Goal: Information Seeking & Learning: Learn about a topic

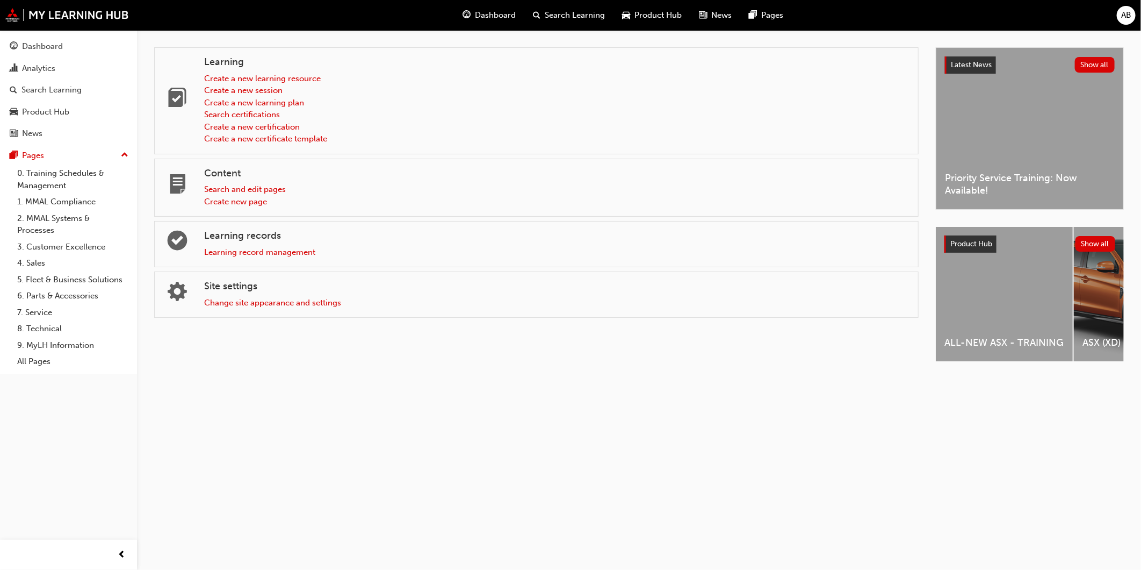
click at [1022, 281] on div "ALL-NEW ASX - TRAINING" at bounding box center [1004, 294] width 137 height 134
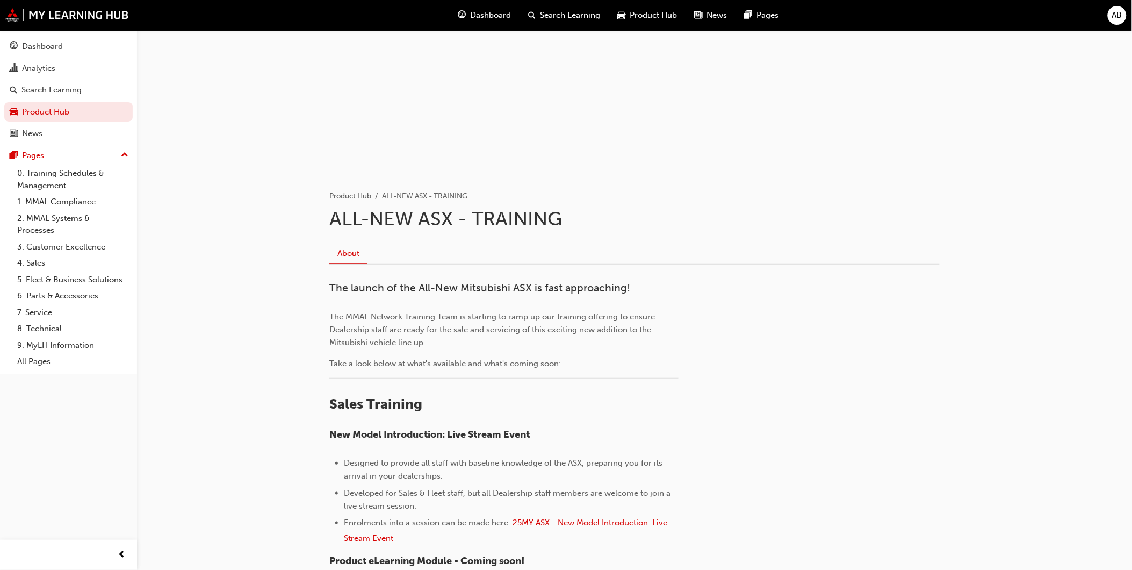
scroll to position [179, 0]
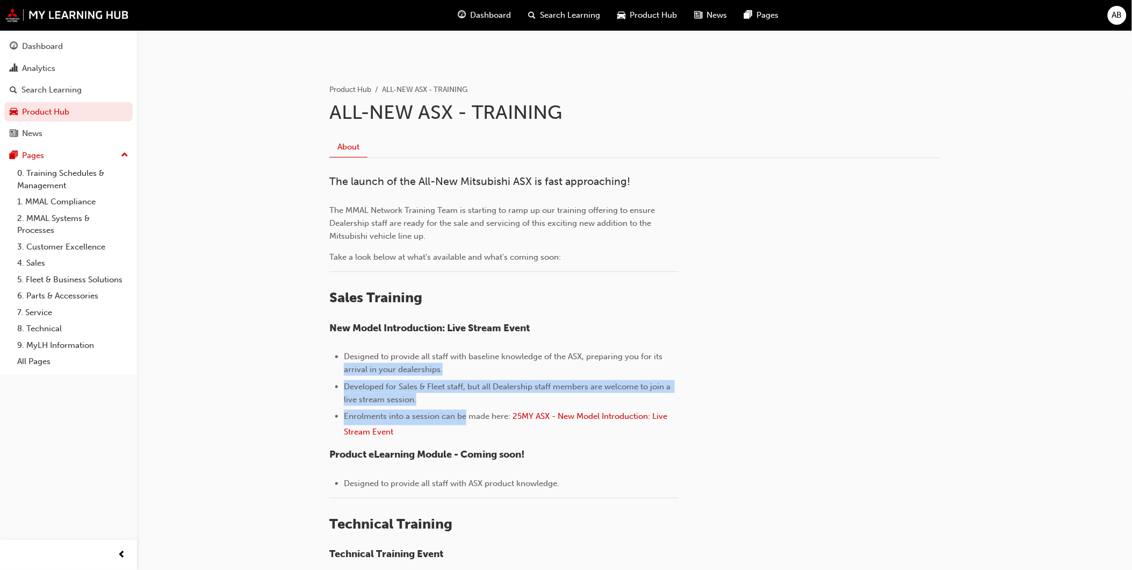
drag, startPoint x: 344, startPoint y: 362, endPoint x: 465, endPoint y: 423, distance: 135.6
click at [465, 423] on ul "Designed to provide all staff with baseline knowledge of the ASX, preparing you…" at bounding box center [503, 395] width 349 height 91
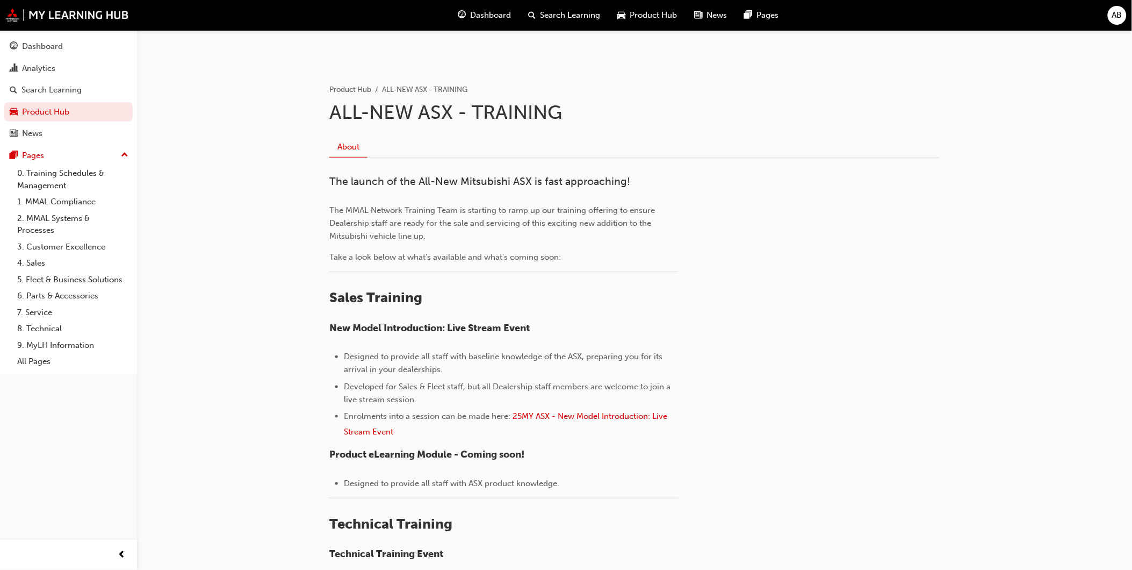
drag, startPoint x: 465, startPoint y: 423, endPoint x: 504, endPoint y: 460, distance: 52.8
click at [504, 460] on h4 "Product eLearning Module - Coming soon!" at bounding box center [503, 455] width 349 height 12
drag, startPoint x: 347, startPoint y: 485, endPoint x: 665, endPoint y: 482, distance: 318.2
click at [665, 482] on li "Designed to provide all staff with ASX product knowledge." at bounding box center [511, 483] width 335 height 13
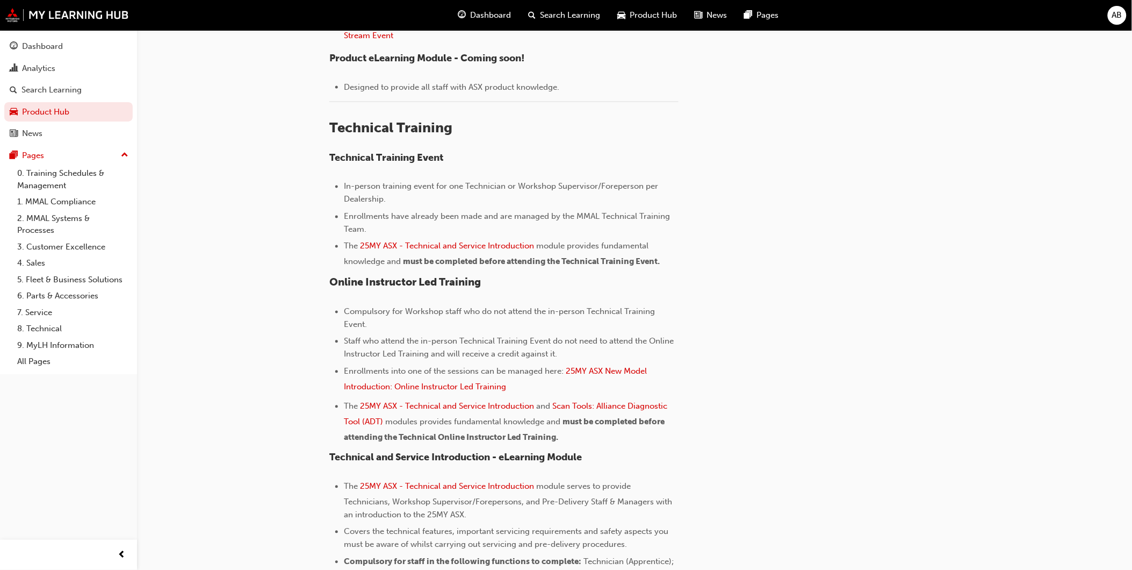
scroll to position [597, 0]
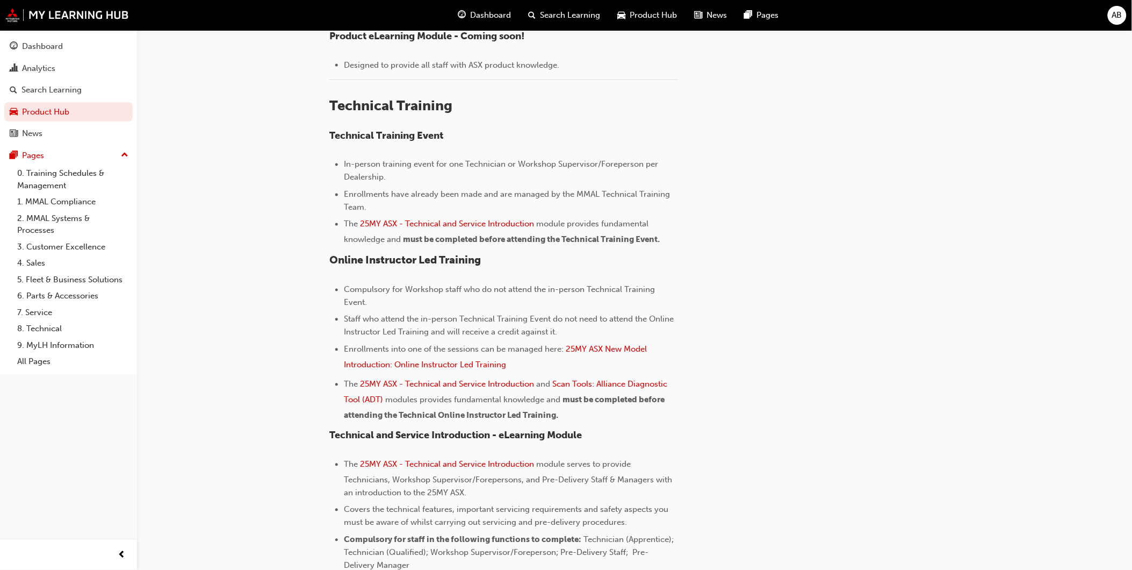
click at [495, 160] on span "In-person training event for one Technician or Workshop Supervisor/Foreperson p…" at bounding box center [502, 171] width 317 height 23
drag, startPoint x: 495, startPoint y: 159, endPoint x: 572, endPoint y: 174, distance: 78.2
click at [572, 174] on li "In-person training event for one Technician or Workshop Supervisor/Foreperson p…" at bounding box center [511, 171] width 335 height 26
drag, startPoint x: 572, startPoint y: 174, endPoint x: 623, endPoint y: 264, distance: 104.5
click at [623, 264] on h3 "Online Instructor Led Training" at bounding box center [503, 260] width 349 height 12
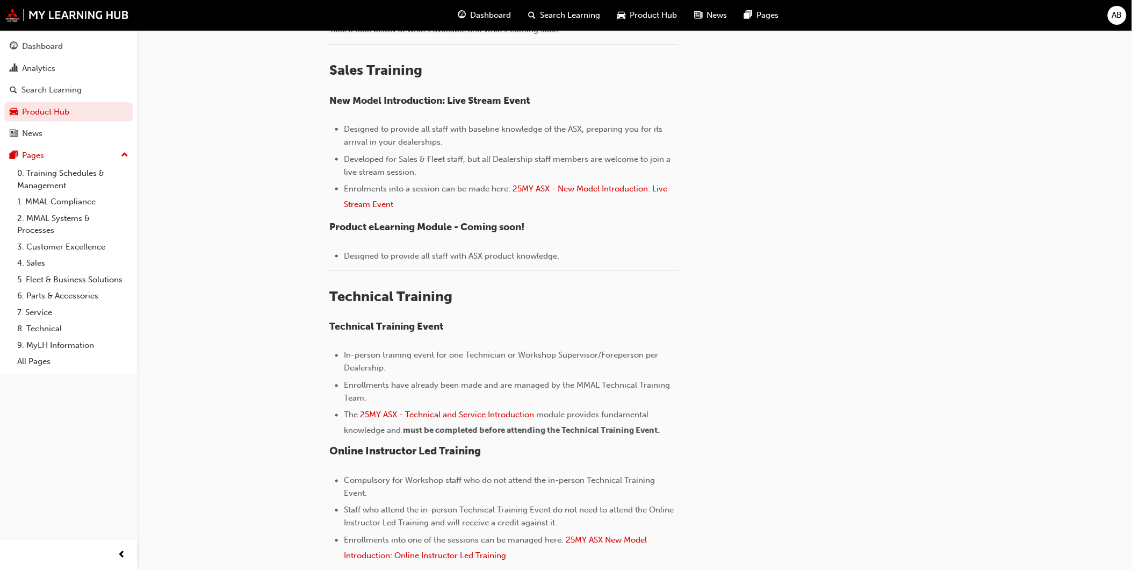
scroll to position [0, 0]
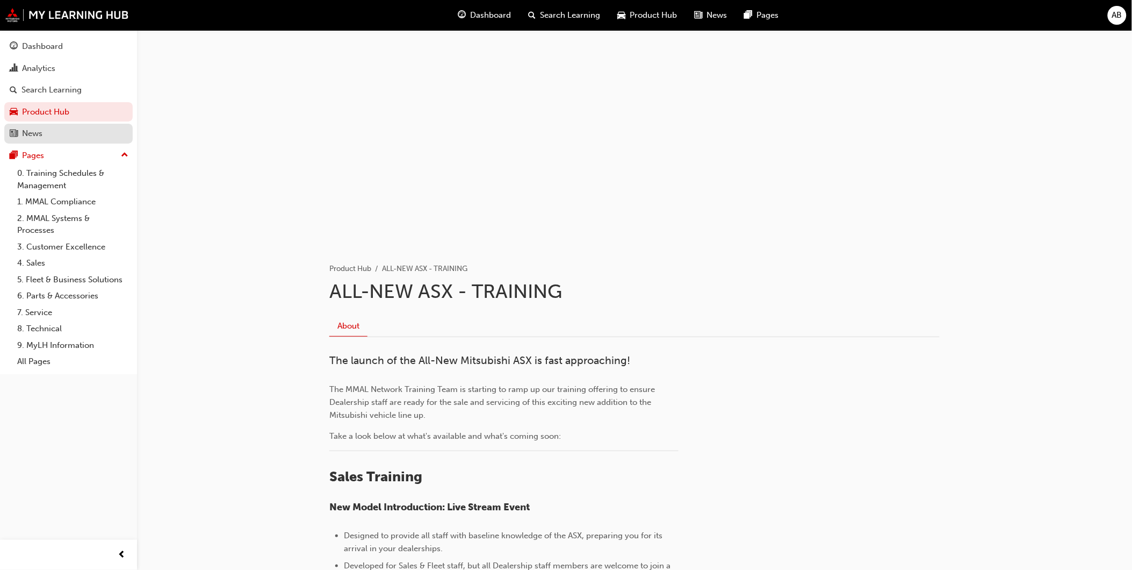
click at [55, 124] on button "Dashboard Analytics Search Learning Product Hub News Pages" at bounding box center [68, 89] width 128 height 111
click at [50, 135] on div "News" at bounding box center [69, 133] width 118 height 13
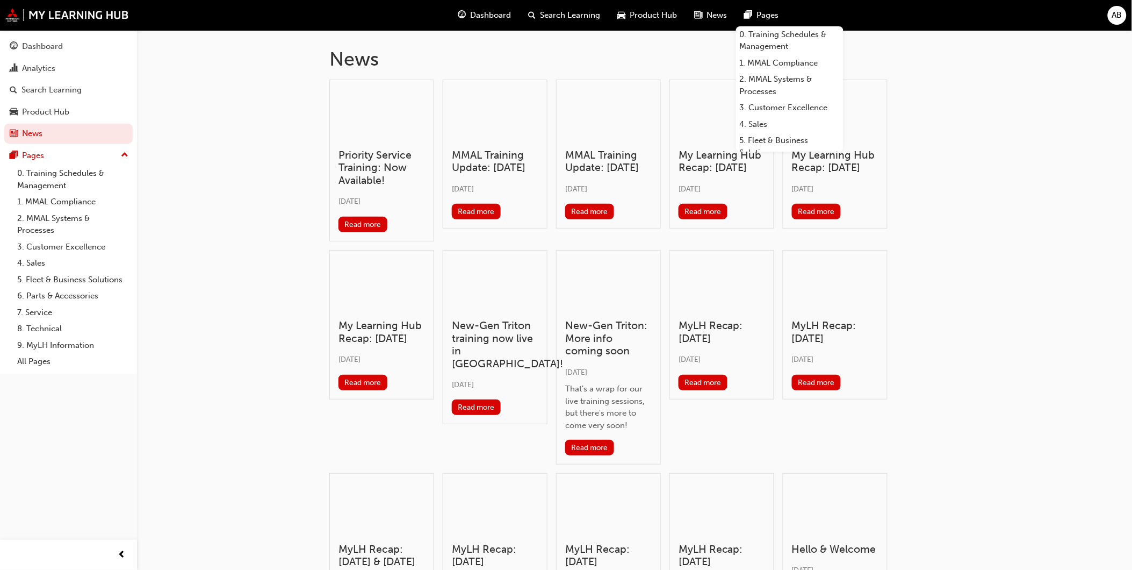
click at [715, 3] on div "Dashboard Search Learning Product Hub News Pages 0. Training Schedules & Manage…" at bounding box center [619, 15] width 347 height 31
click at [713, 22] on div "News" at bounding box center [711, 15] width 50 height 22
click at [797, 47] on link "0. Training Schedules & Management" at bounding box center [789, 40] width 107 height 28
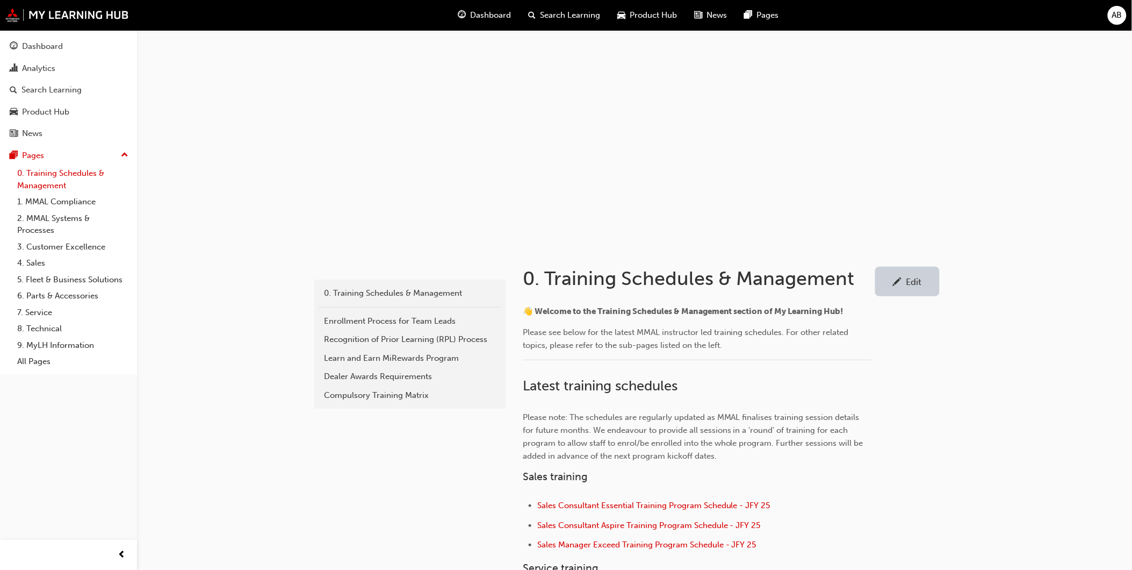
click at [81, 177] on link "0. Training Schedules & Management" at bounding box center [73, 179] width 120 height 28
click at [40, 262] on link "4. Sales" at bounding box center [73, 263] width 120 height 17
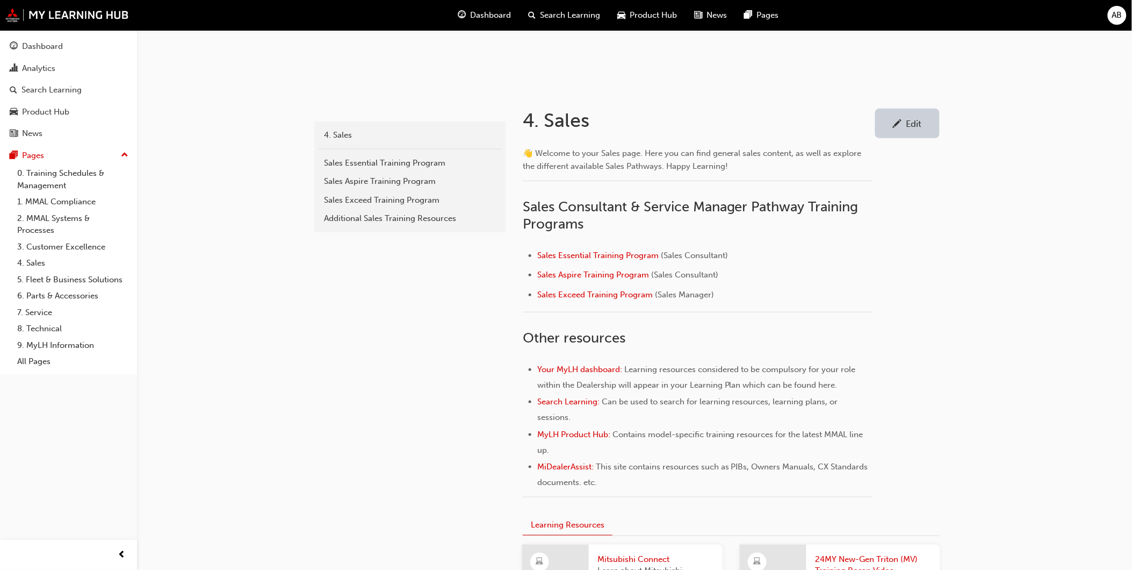
scroll to position [179, 0]
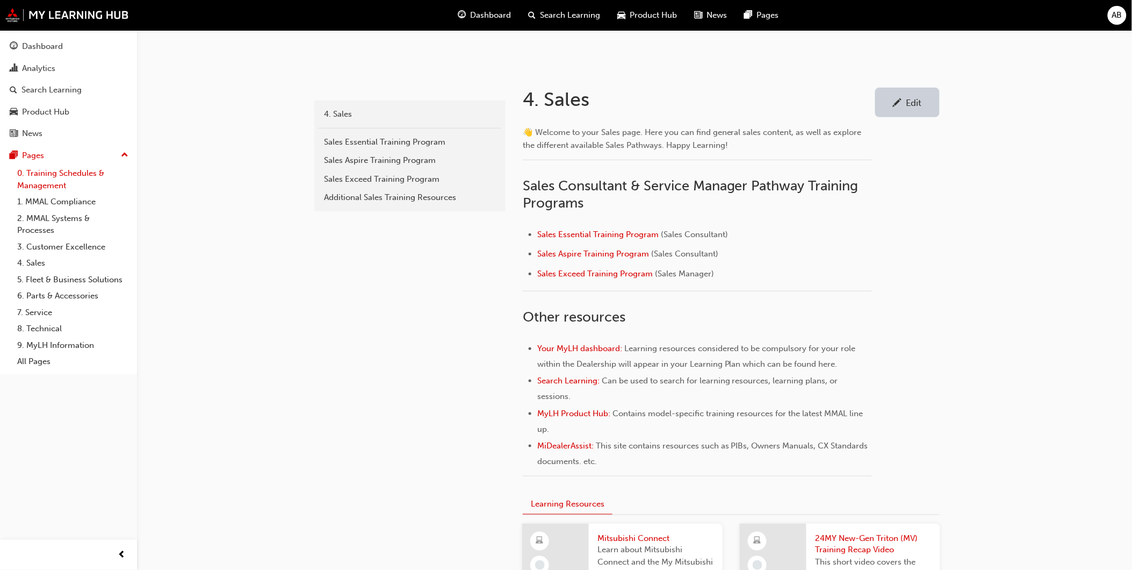
click at [80, 178] on link "0. Training Schedules & Management" at bounding box center [73, 179] width 120 height 28
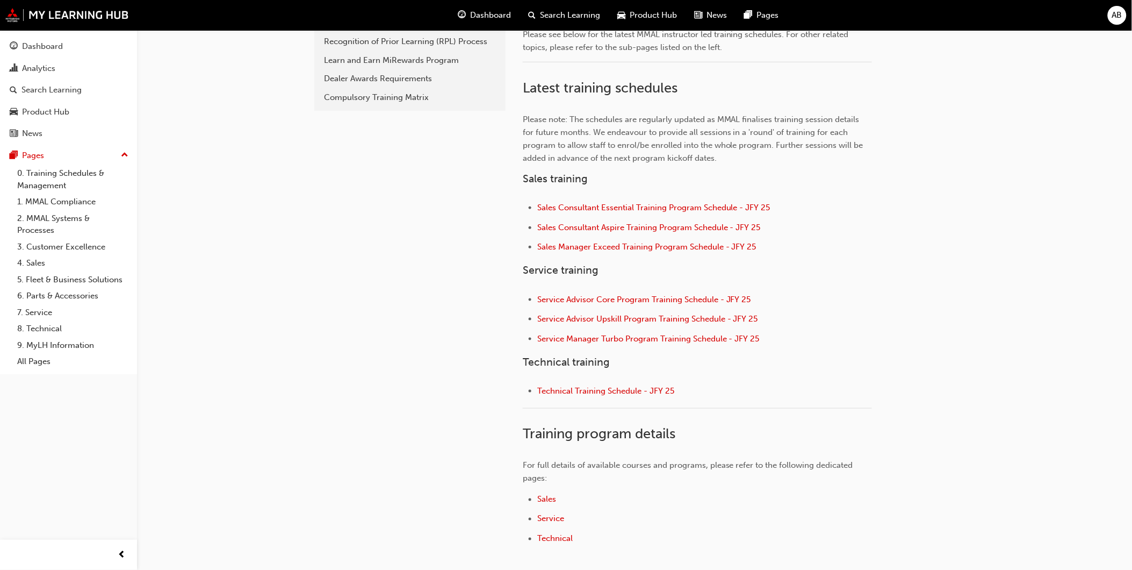
scroll to position [358, 0]
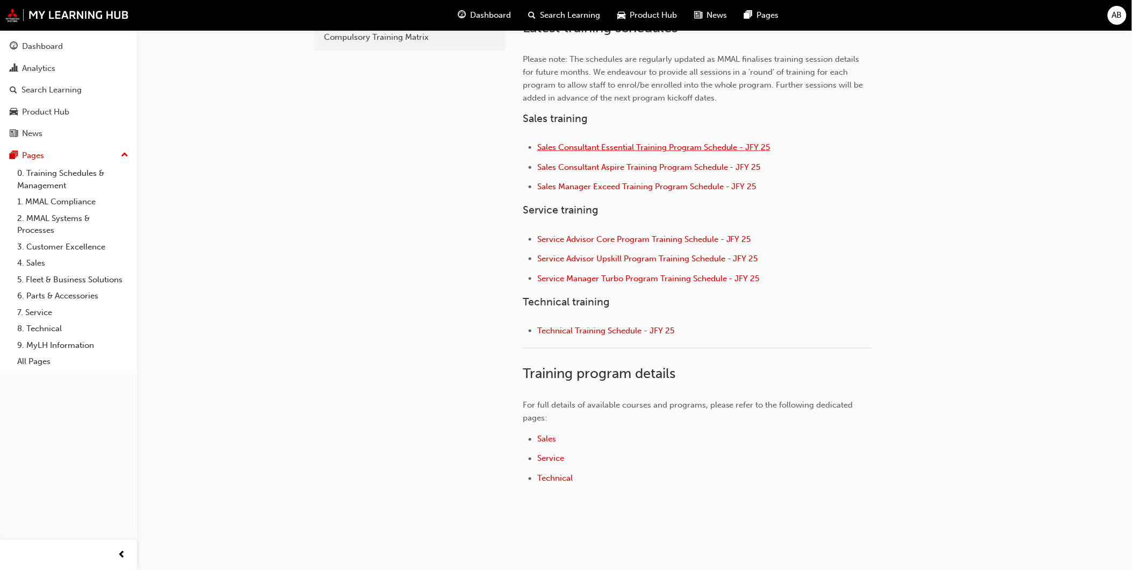
click at [712, 149] on span "Sales Consultant Essential Training Program Schedule - JFY 25" at bounding box center [653, 147] width 233 height 10
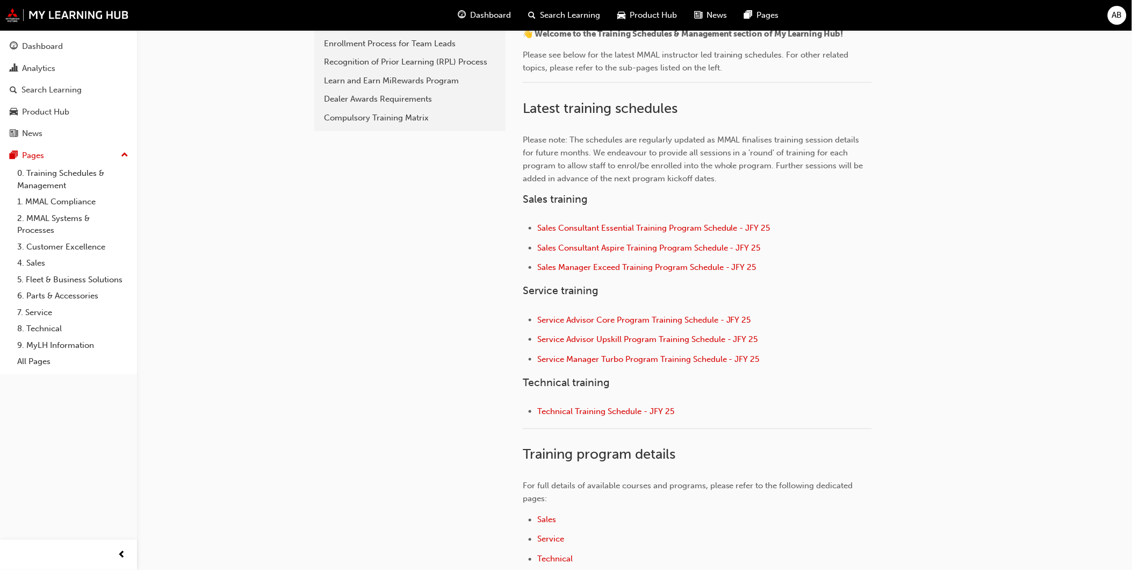
scroll to position [298, 0]
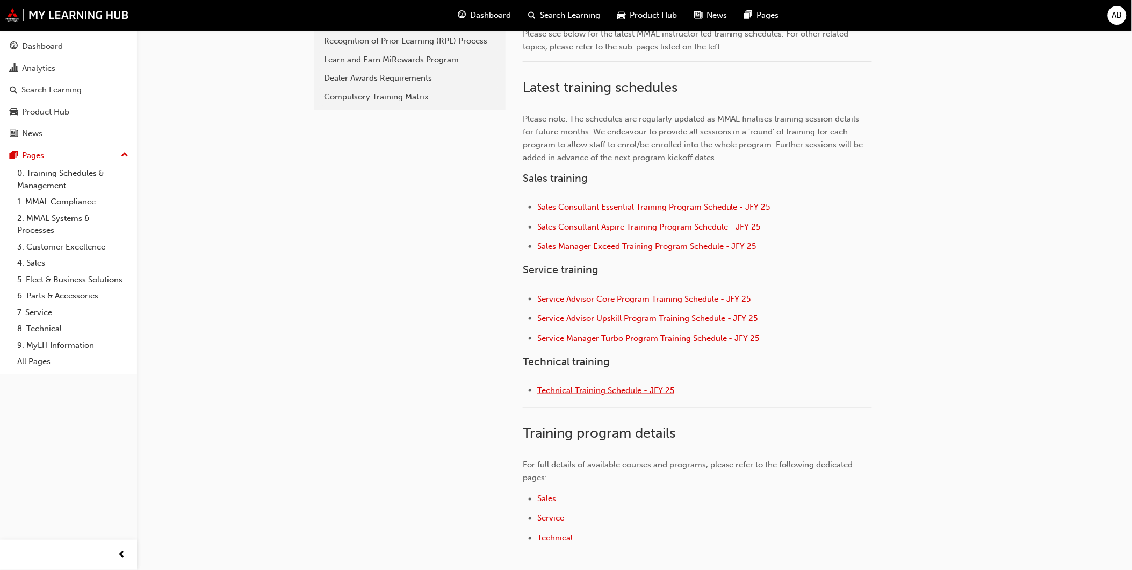
click at [587, 393] on span "Technical Training Schedule - JFY 25" at bounding box center [605, 390] width 137 height 10
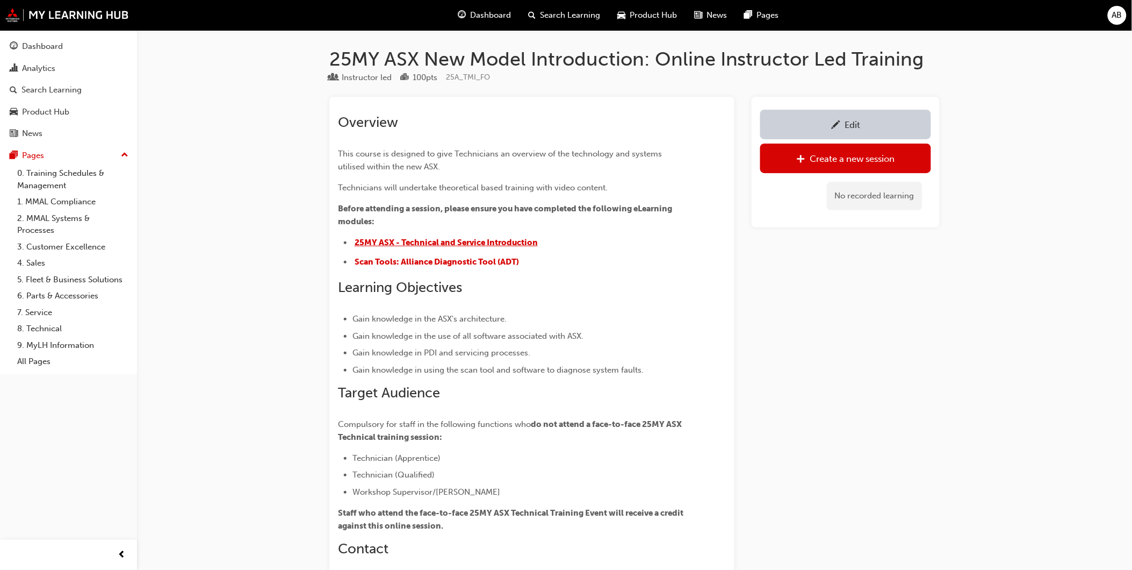
click at [478, 242] on span "25MY ASX - Technical and Service Introduction" at bounding box center [446, 243] width 183 height 10
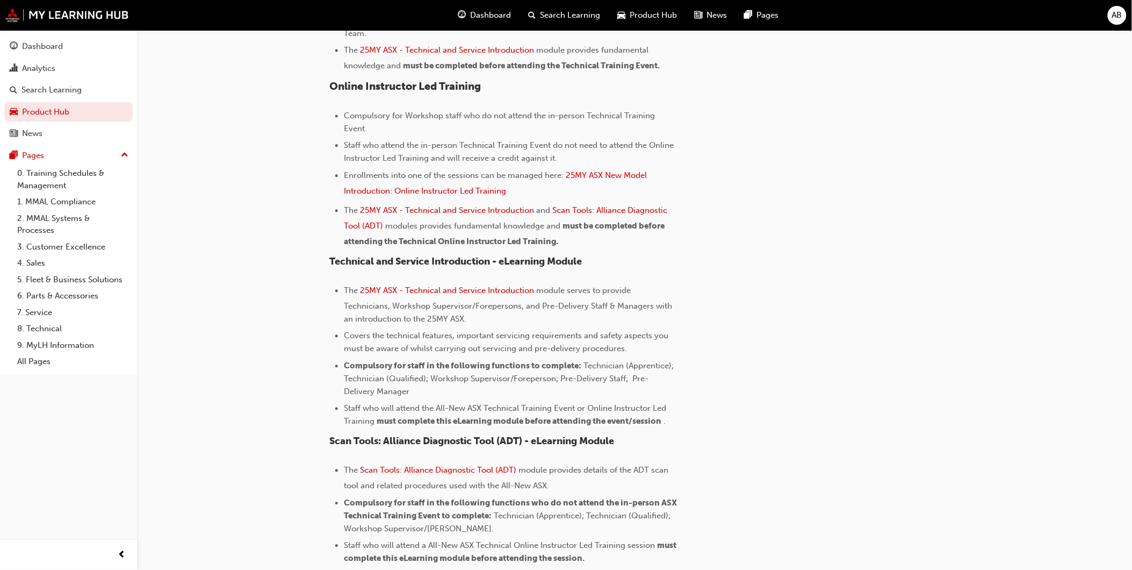
scroll to position [776, 0]
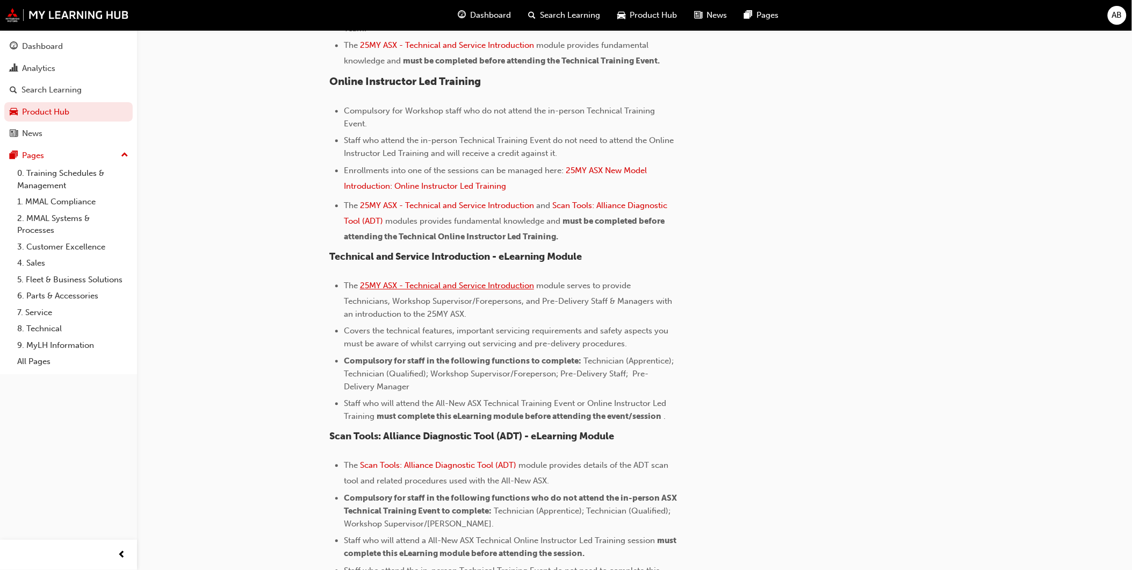
click at [503, 292] on li "The 25MY ASX - Technical and Service Introduction module serves to provide Tech…" at bounding box center [511, 299] width 335 height 41
click at [519, 289] on span "25MY ASX - Technical and Service Introduction" at bounding box center [447, 286] width 174 height 10
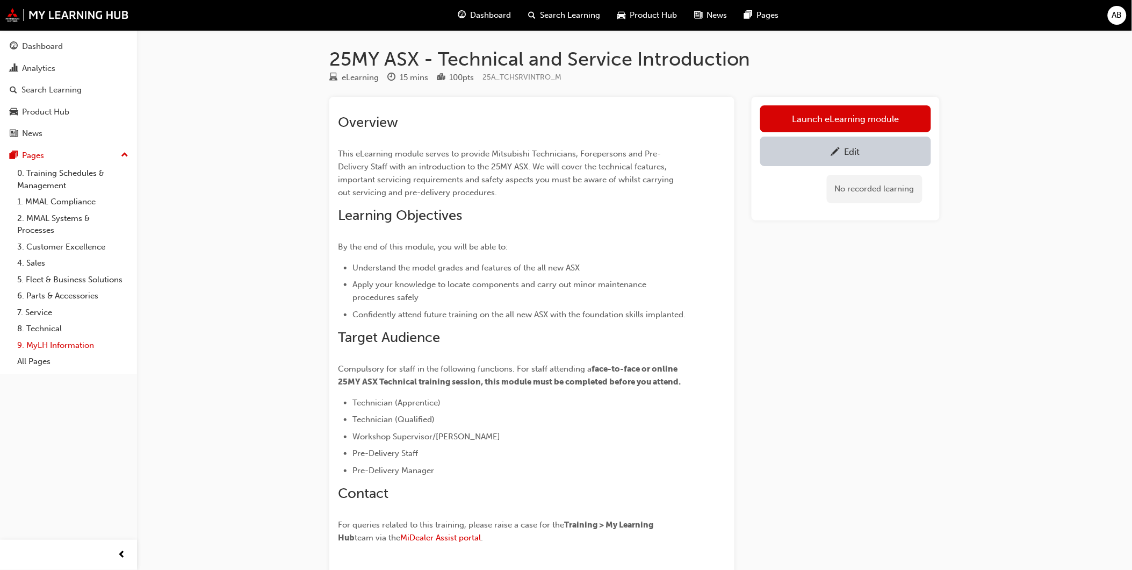
click at [67, 353] on link "9. MyLH Information" at bounding box center [73, 345] width 120 height 17
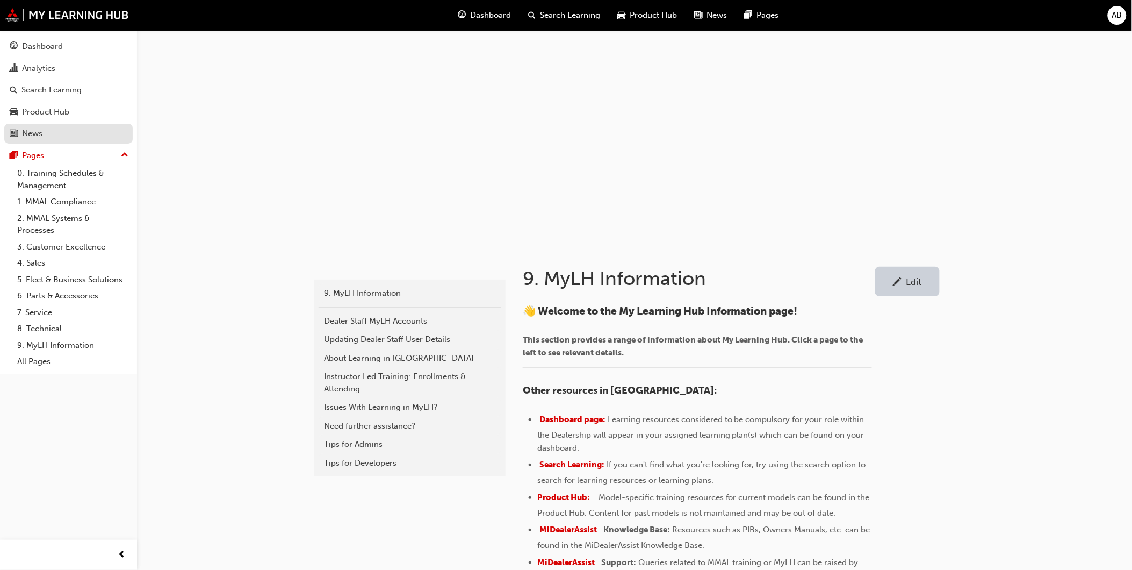
click at [27, 132] on div "News" at bounding box center [32, 133] width 20 height 12
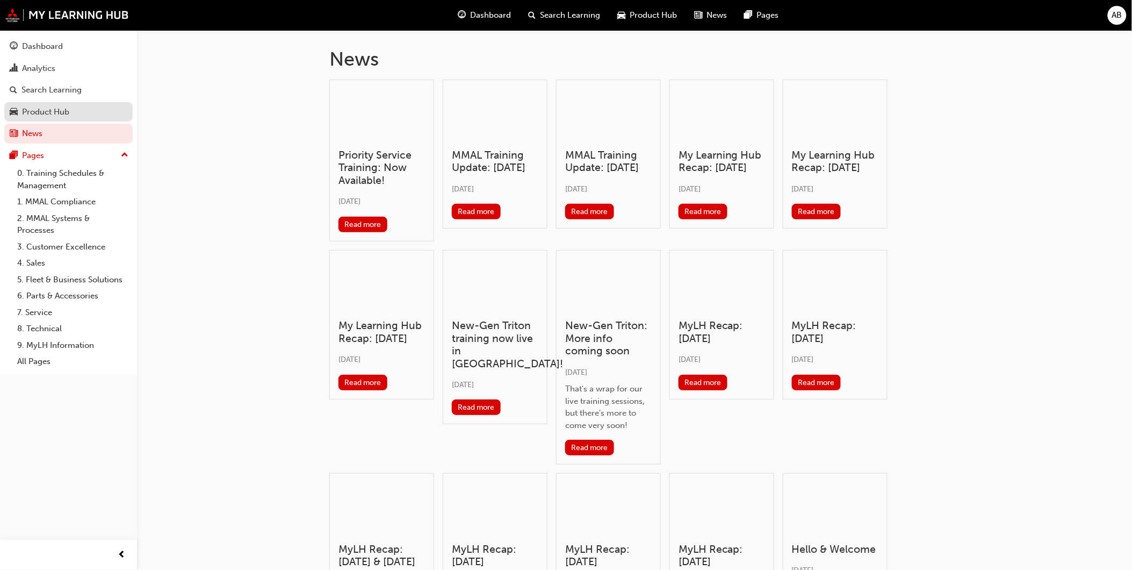
click at [57, 116] on div "Product Hub" at bounding box center [45, 112] width 47 height 12
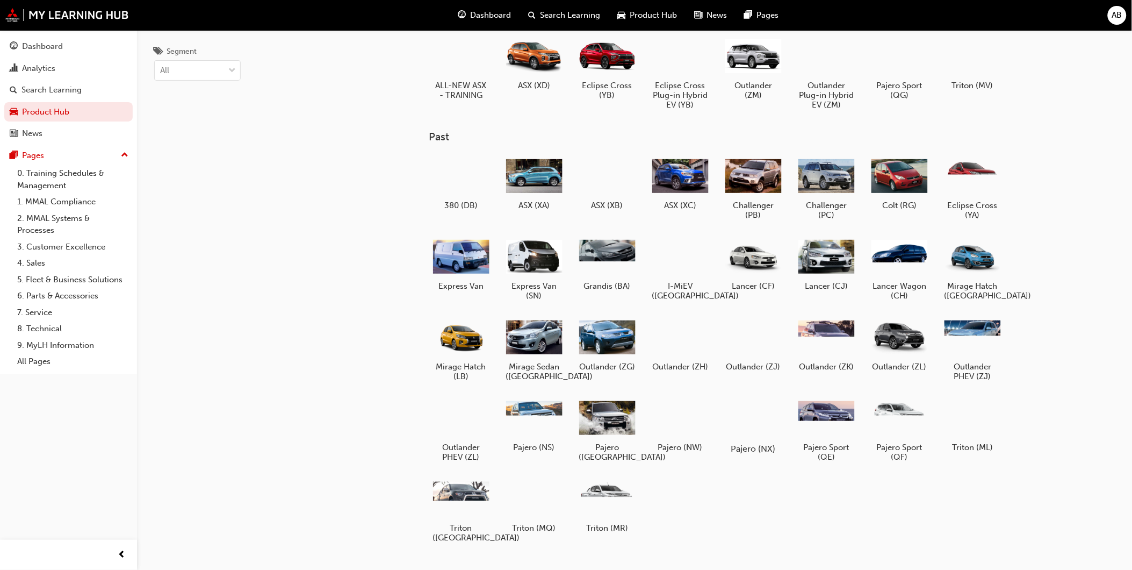
scroll to position [56, 0]
